Goal: Task Accomplishment & Management: Manage account settings

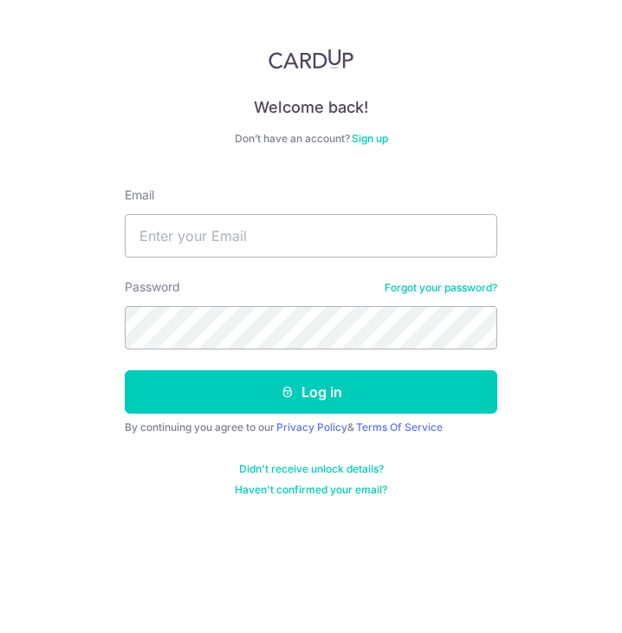
click at [88, 112] on div "Welcome back! Don’t have an account? Sign up Email Password Forgot your passwor…" at bounding box center [311, 316] width 622 height 633
type input "[EMAIL_ADDRESS][DOMAIN_NAME]"
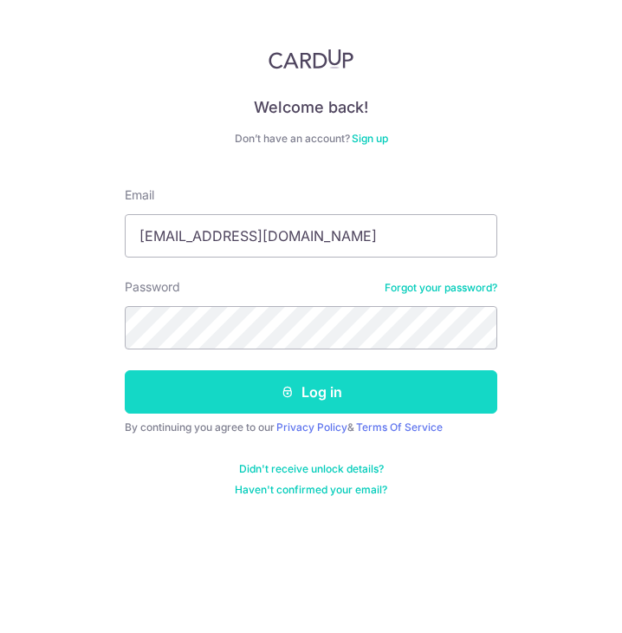
click at [335, 398] on button "Log in" at bounding box center [311, 391] width 373 height 43
